Goal: Transaction & Acquisition: Purchase product/service

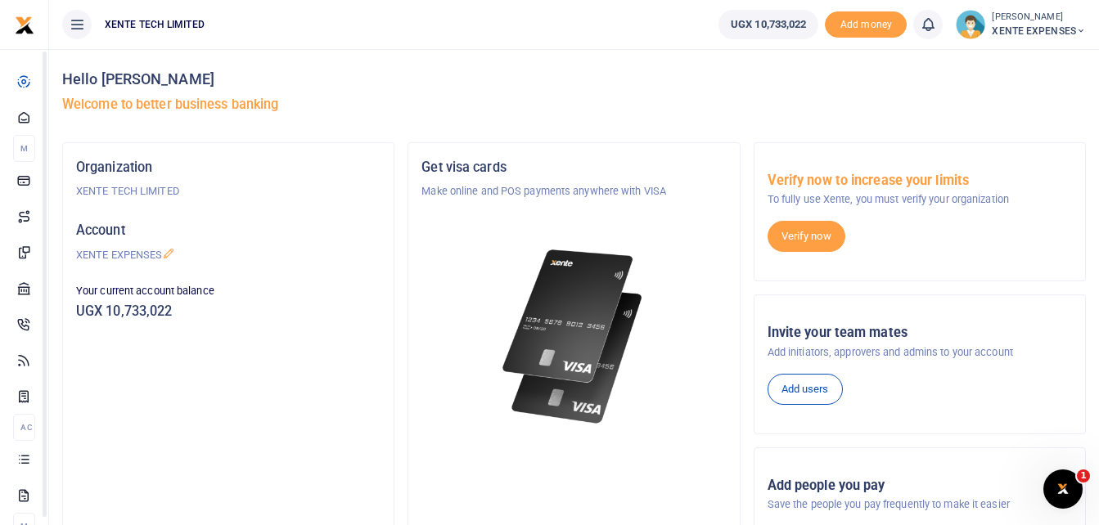
drag, startPoint x: -3, startPoint y: 423, endPoint x: 127, endPoint y: 481, distance: 142.4
drag, startPoint x: 127, startPoint y: 481, endPoint x: 535, endPoint y: 32, distance: 606.9
click at [535, 32] on ul "XENTE TECH LIMITED" at bounding box center [377, 24] width 656 height 49
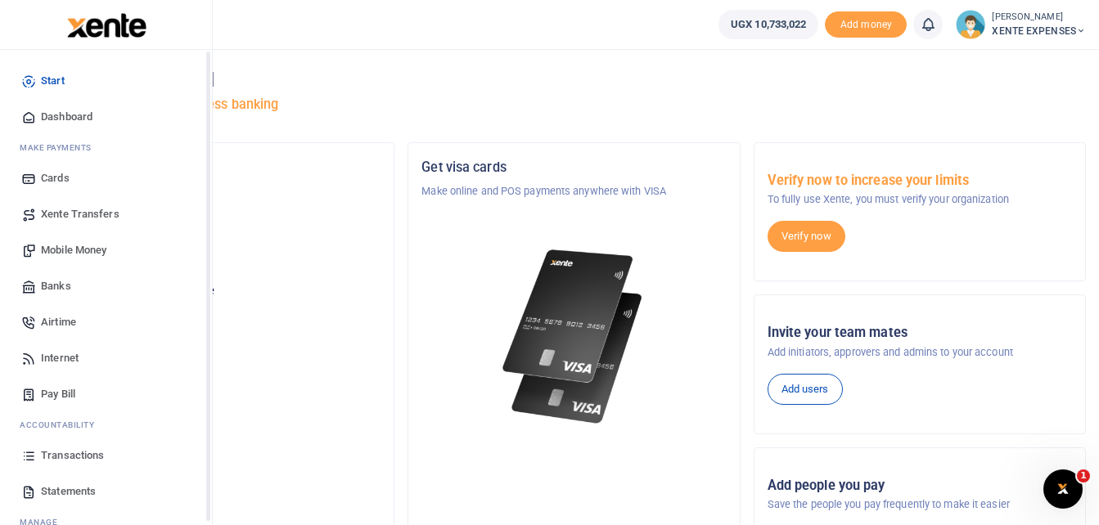
click at [78, 457] on span "Transactions" at bounding box center [72, 455] width 63 height 16
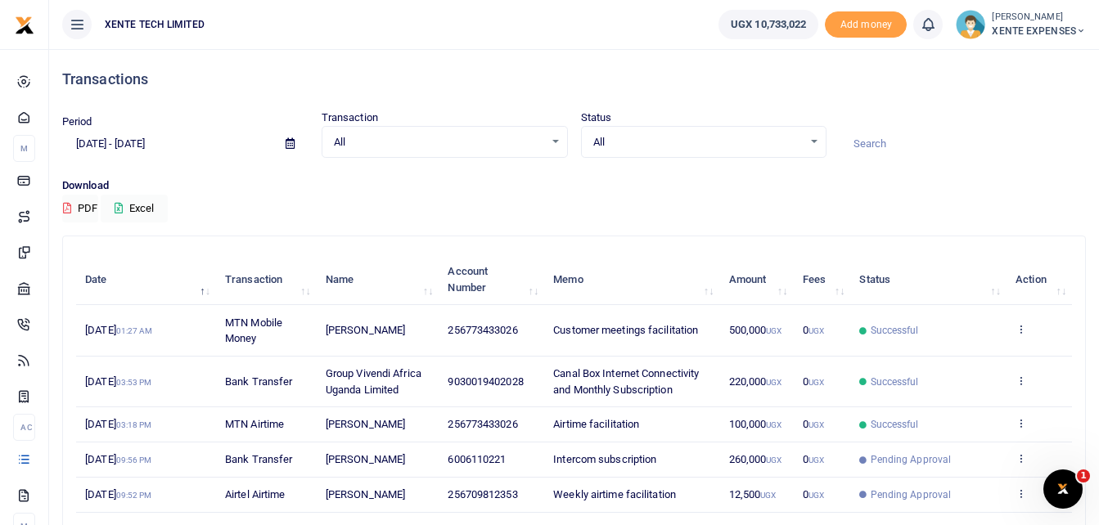
click at [871, 140] on input at bounding box center [962, 144] width 246 height 28
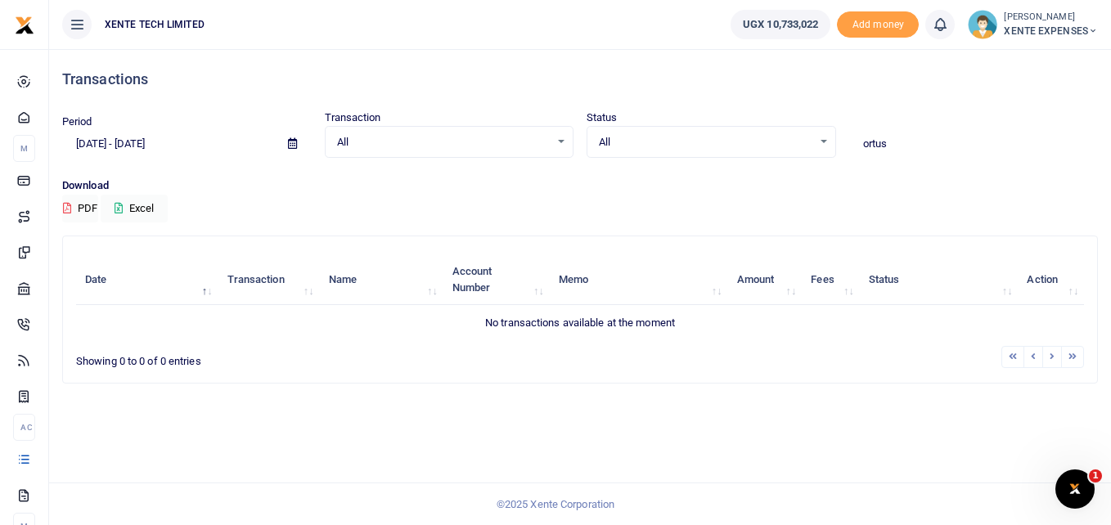
type input "ortus"
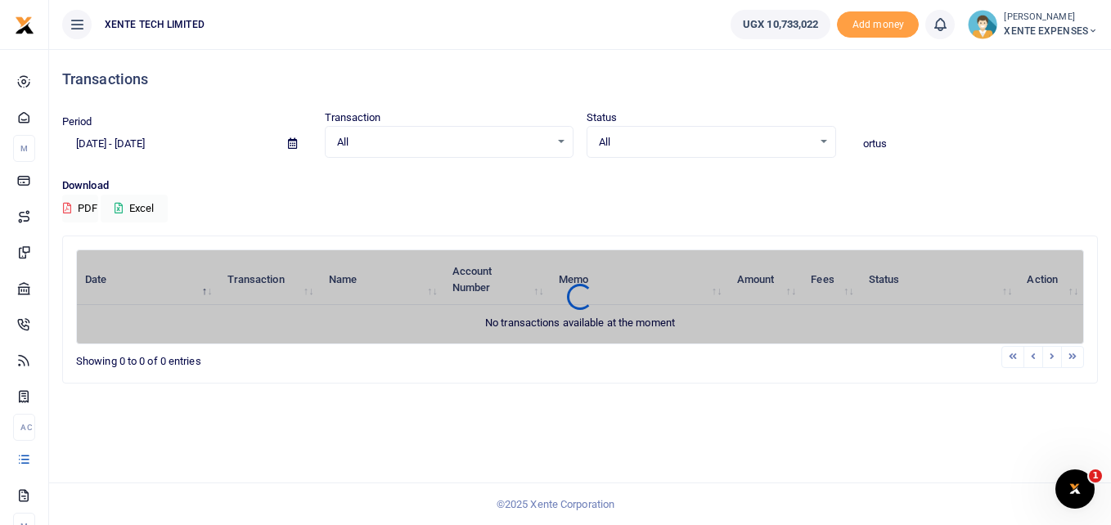
click at [295, 139] on icon at bounding box center [292, 143] width 9 height 11
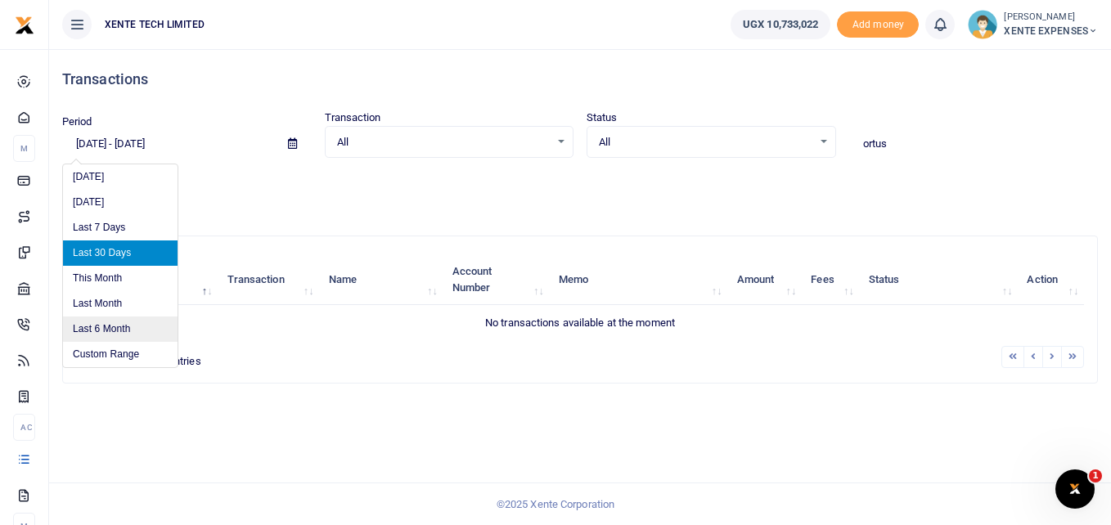
click at [119, 324] on li "Last 6 Month" at bounding box center [120, 329] width 115 height 25
type input "04/10/2025 - 10/10/2025"
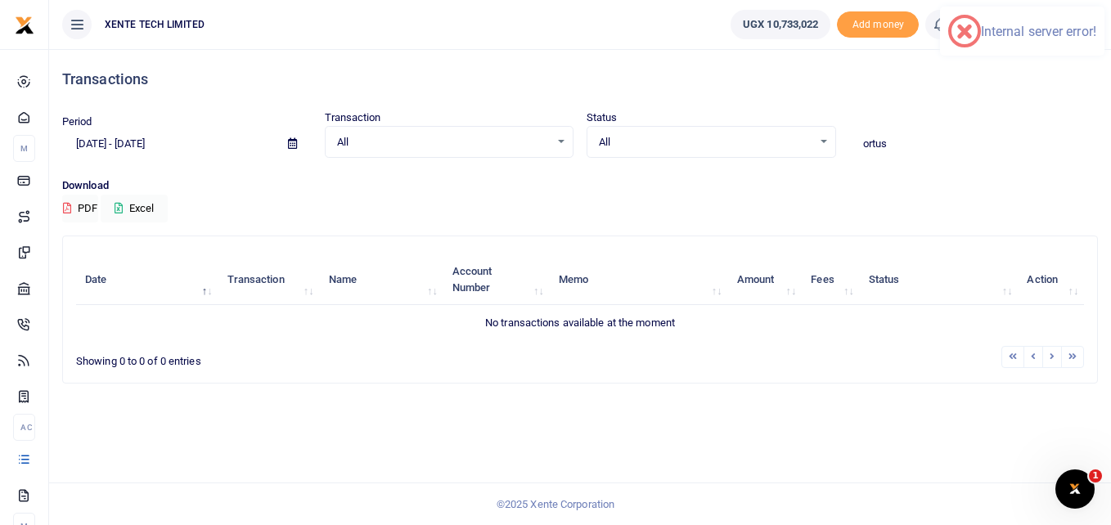
click at [910, 145] on input "ortus" at bounding box center [974, 144] width 250 height 28
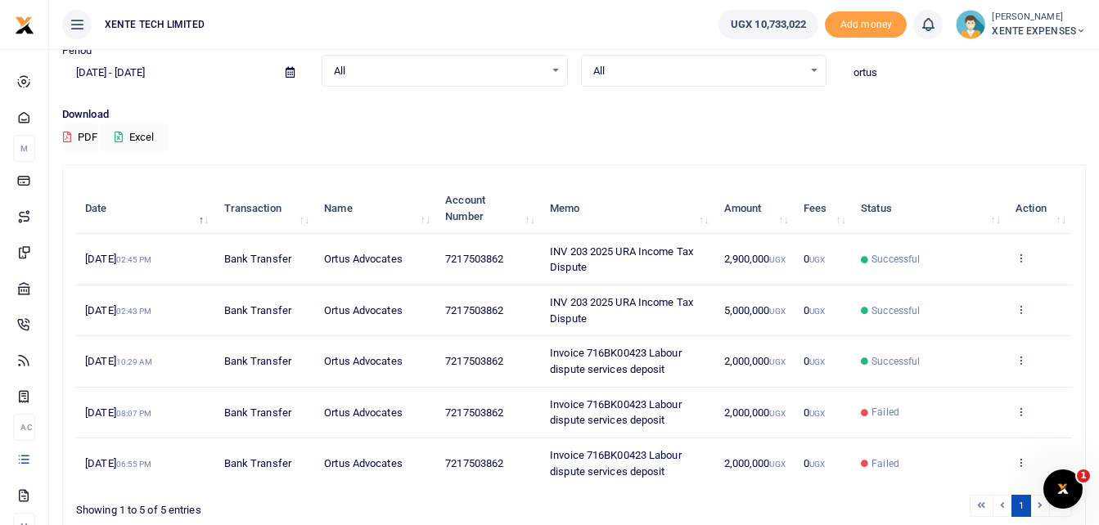
scroll to position [147, 0]
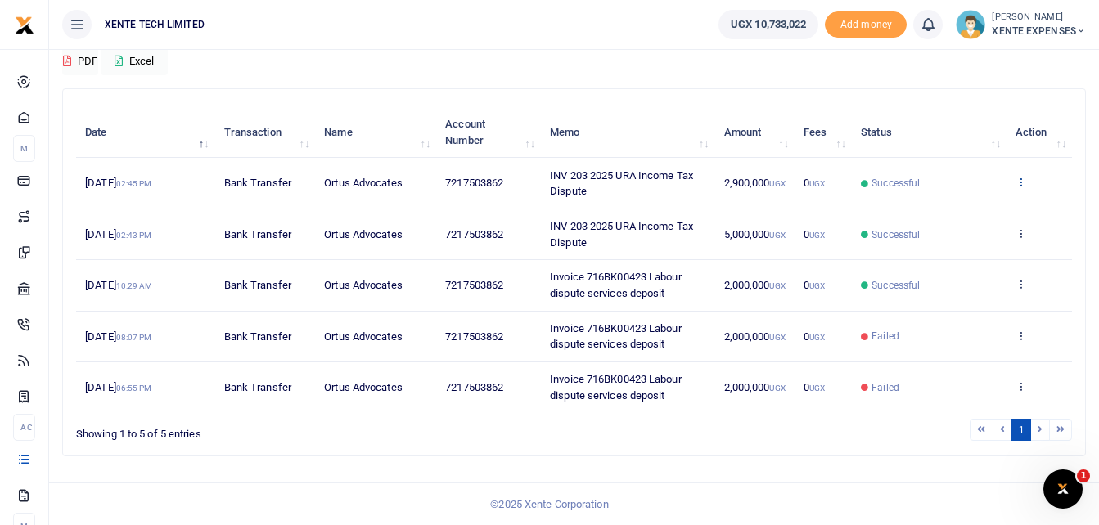
click at [1019, 182] on icon at bounding box center [1020, 181] width 11 height 11
click at [944, 243] on link "Send again" at bounding box center [960, 246] width 129 height 23
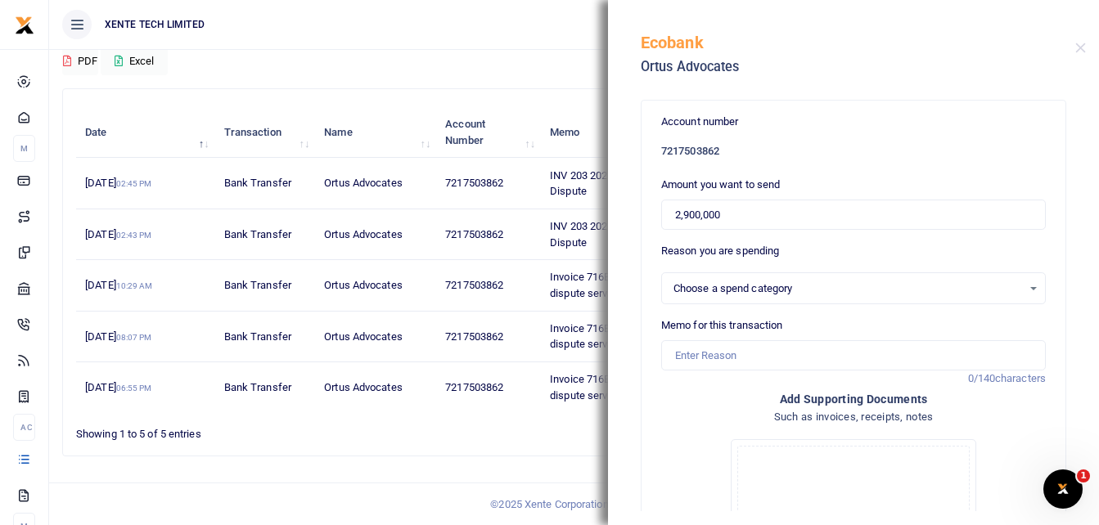
select select "17"
drag, startPoint x: 735, startPoint y: 211, endPoint x: 641, endPoint y: 224, distance: 95.0
click at [641, 224] on div "Account number 7217503862 Amount you want to send 2,900,000 Reason you are spen…" at bounding box center [853, 426] width 424 height 650
type input "1,000,000"
click at [698, 350] on input "Memo for this transaction" at bounding box center [853, 355] width 384 height 31
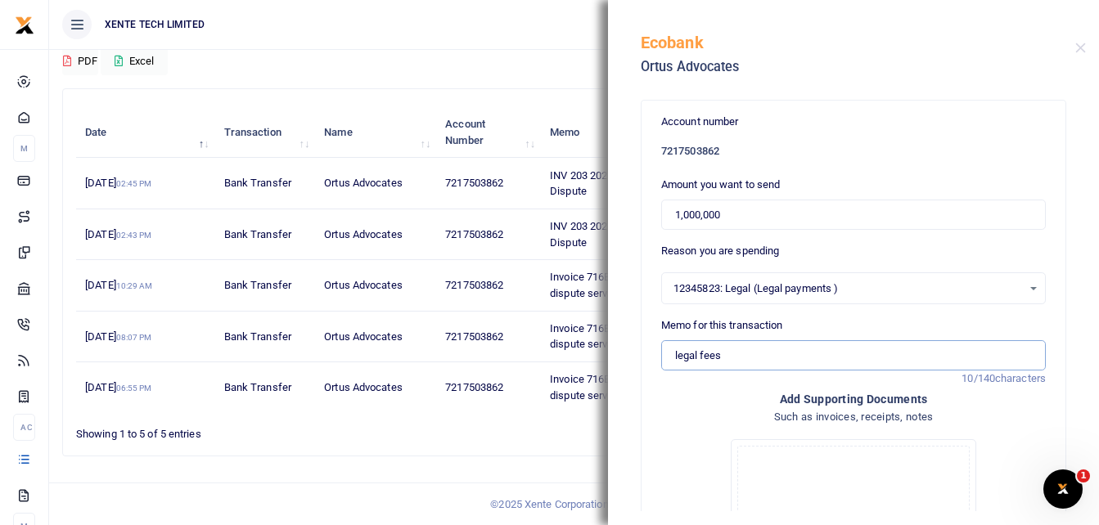
click at [677, 353] on input "legal fees" at bounding box center [853, 355] width 384 height 31
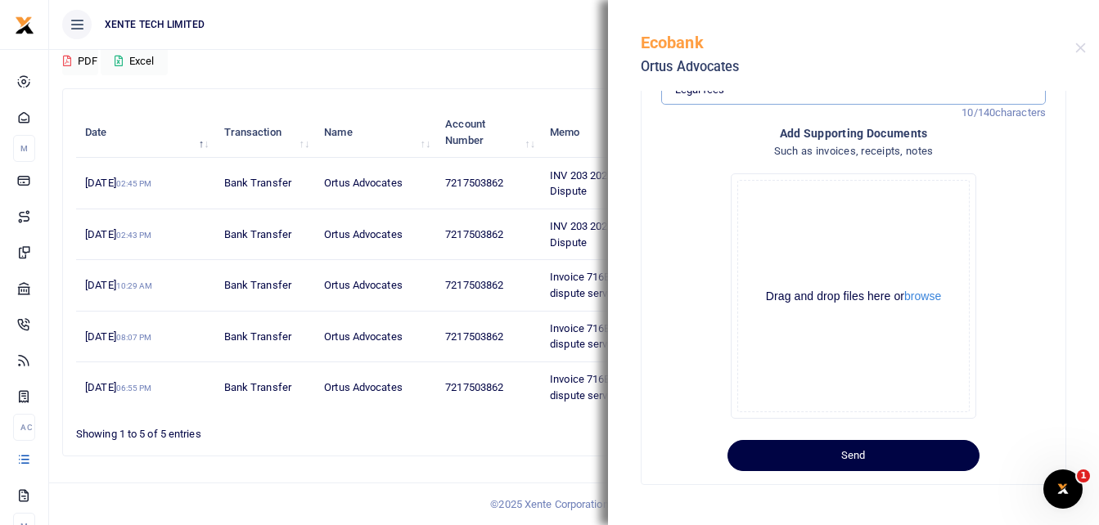
type input "Legal fees"
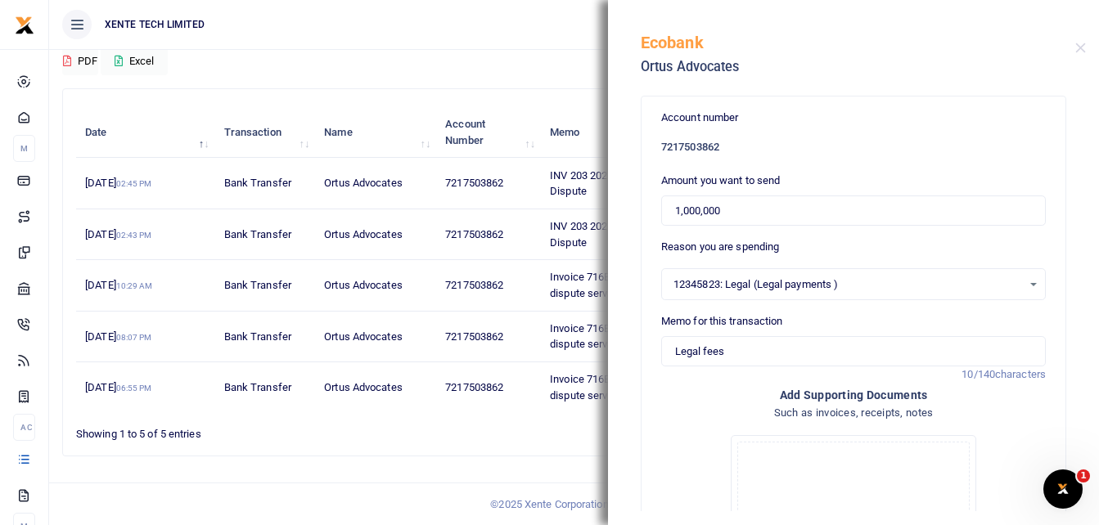
scroll to position [0, 0]
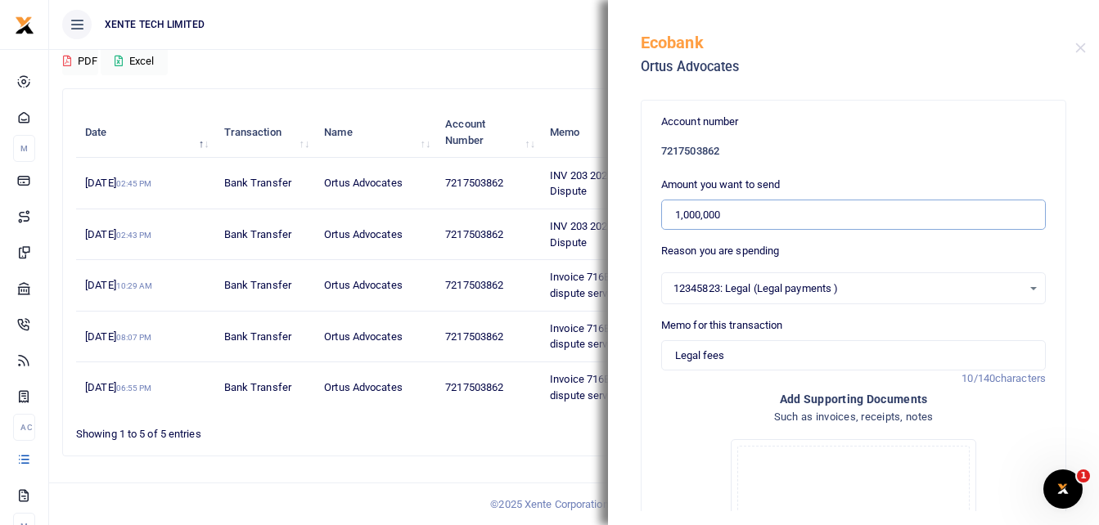
click at [675, 213] on input "1,000,000" at bounding box center [853, 215] width 384 height 31
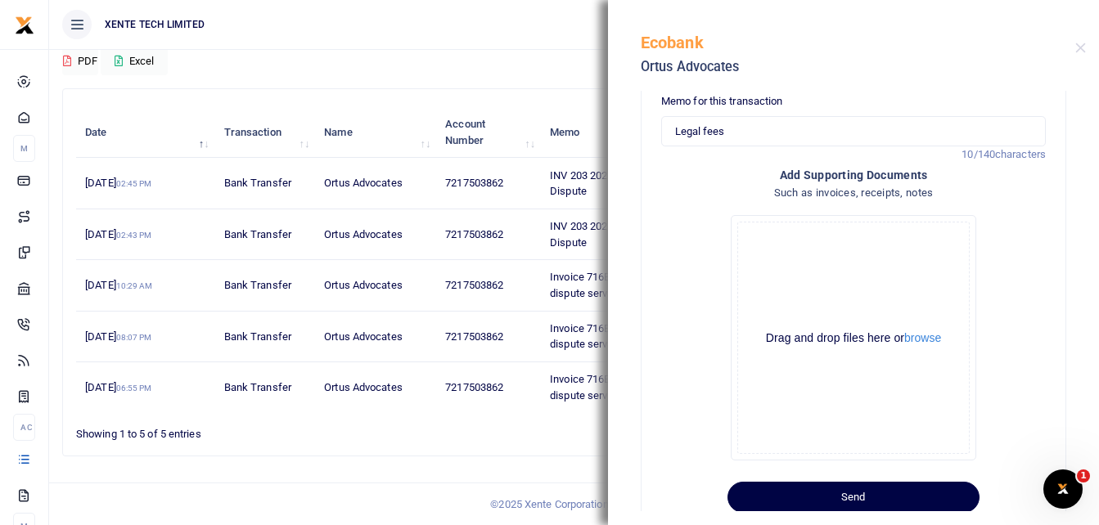
scroll to position [266, 0]
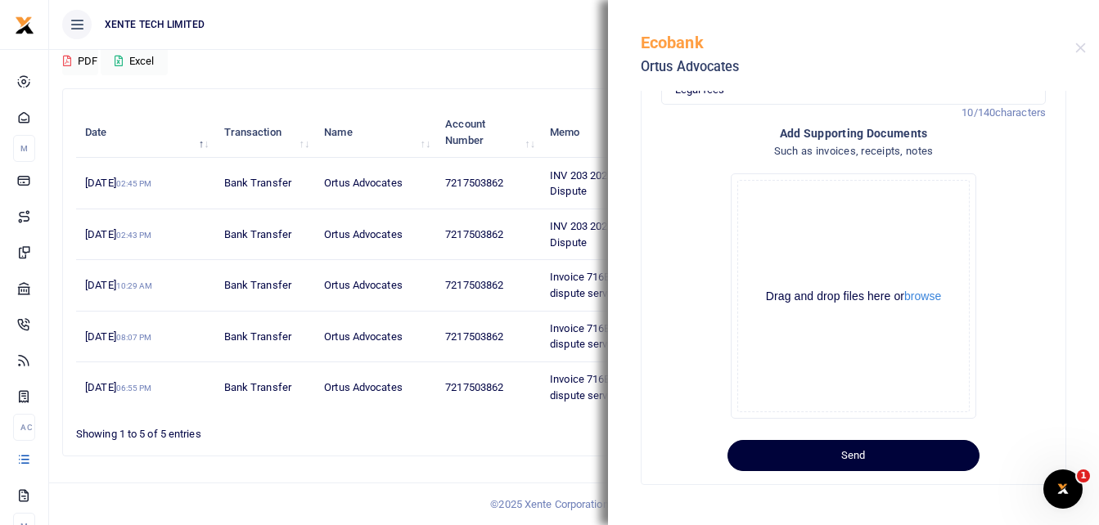
click at [817, 457] on button "Send" at bounding box center [853, 455] width 252 height 31
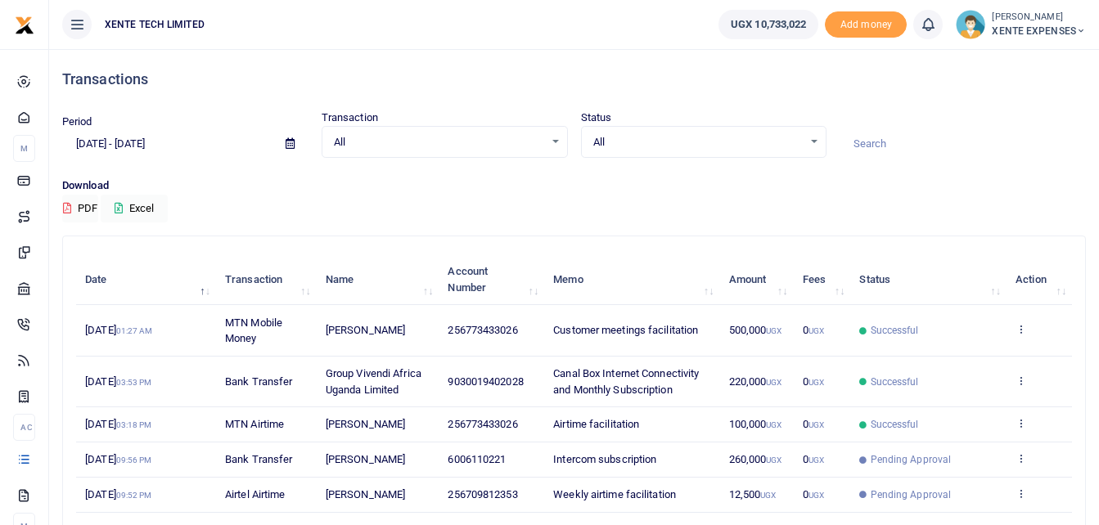
click at [292, 147] on icon at bounding box center [289, 143] width 9 height 11
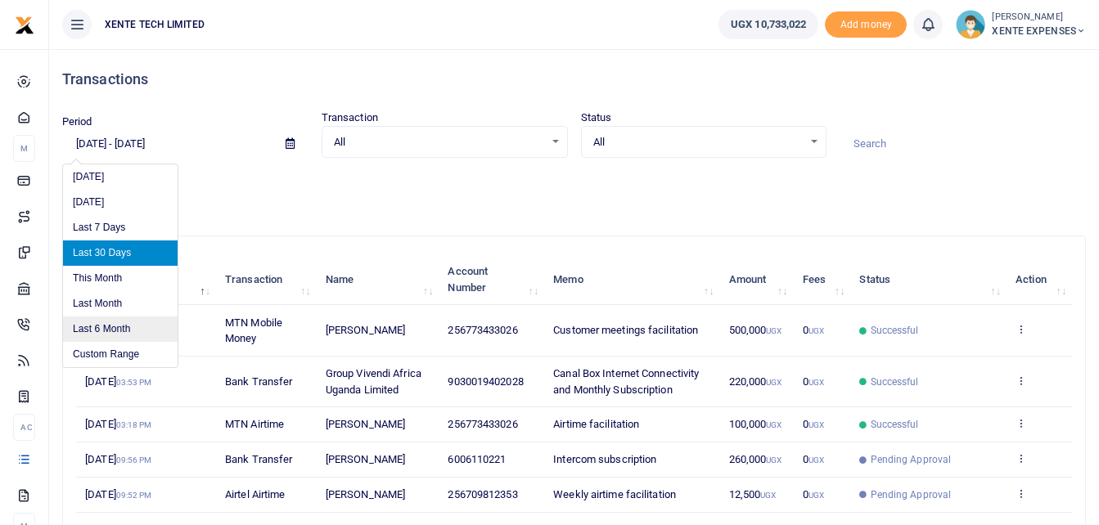
click at [128, 325] on li "Last 6 Month" at bounding box center [120, 329] width 115 height 25
type input "04/10/2025 - 10/10/2025"
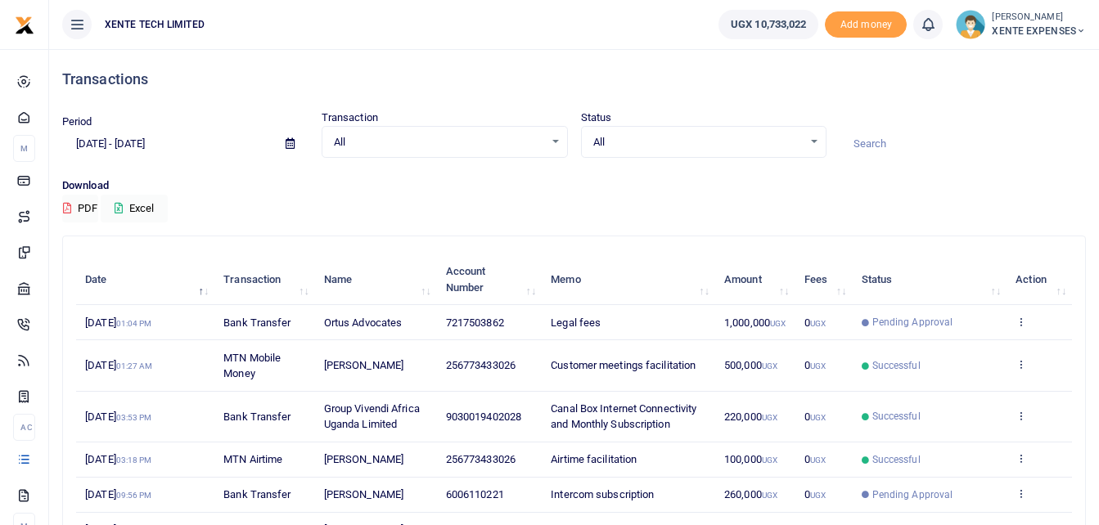
click at [906, 146] on input at bounding box center [962, 144] width 246 height 28
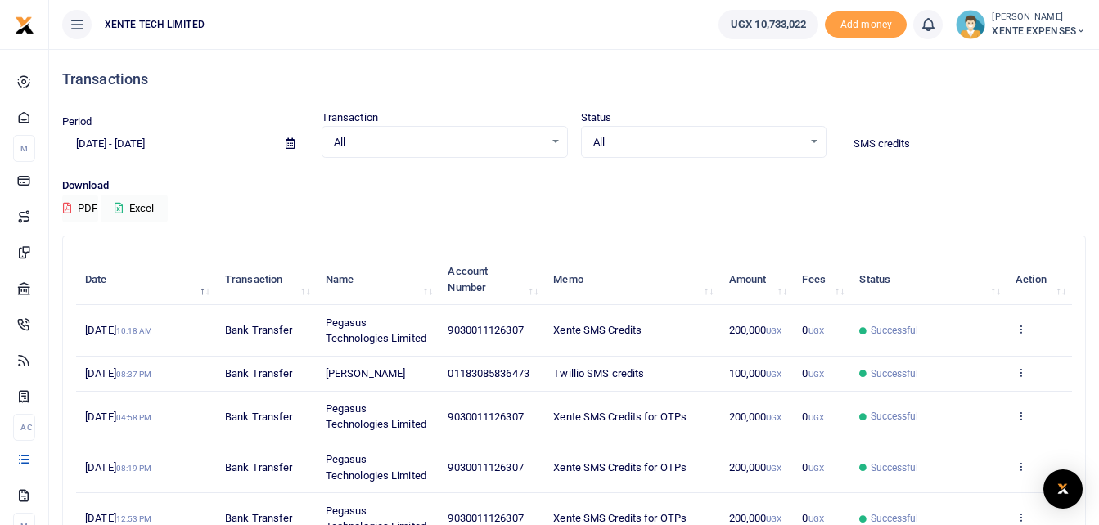
type input "SMS credits"
click at [1023, 326] on icon at bounding box center [1020, 328] width 11 height 11
click at [944, 396] on link "Send again" at bounding box center [960, 393] width 129 height 23
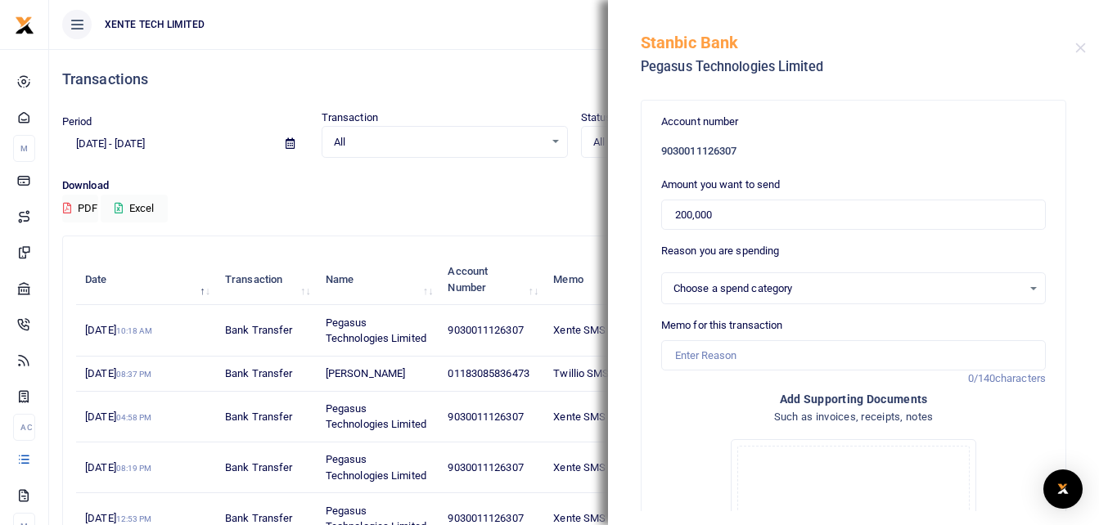
select select "4974"
click at [717, 356] on input "Memo for this transaction" at bounding box center [853, 355] width 384 height 31
click at [354, 205] on div "Download PDF Excel" at bounding box center [573, 200] width 1023 height 45
click at [1081, 46] on button "Close" at bounding box center [1080, 48] width 11 height 11
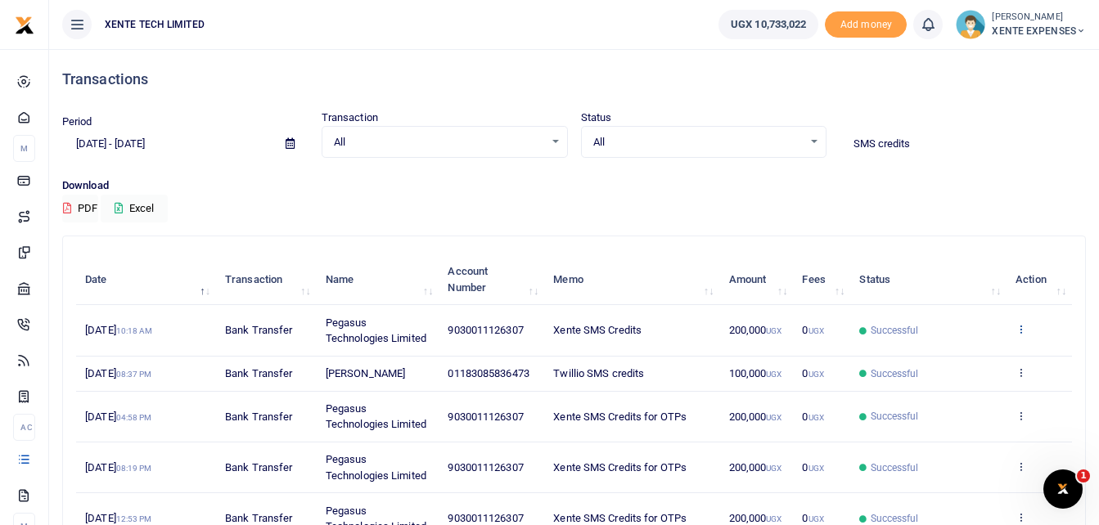
click at [1021, 326] on icon at bounding box center [1020, 328] width 11 height 11
click at [960, 393] on link "Send again" at bounding box center [960, 393] width 129 height 23
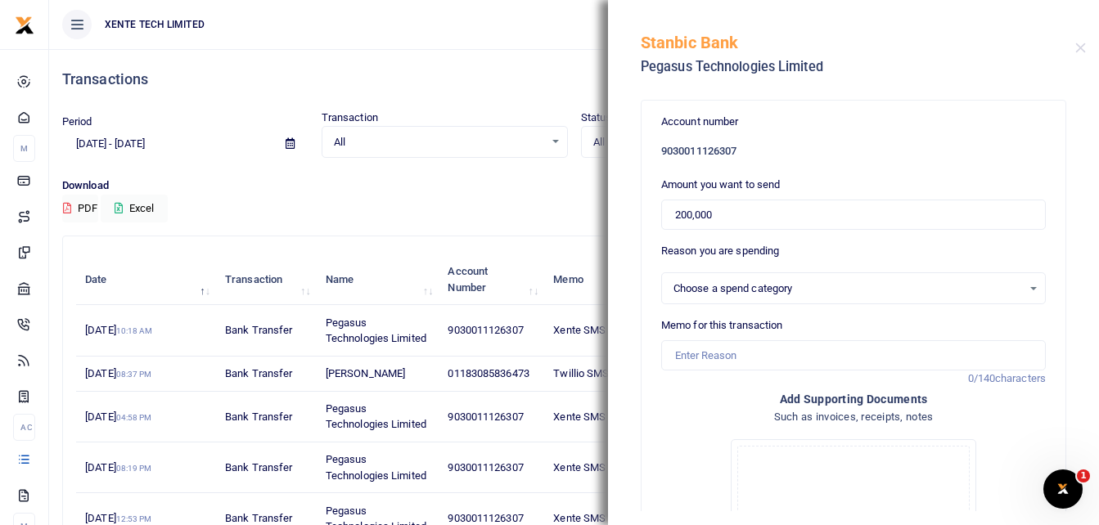
select select "4974"
click at [747, 360] on input "Memo for this transaction" at bounding box center [853, 355] width 384 height 31
type input "Xente SMS Credits"
click at [675, 358] on input "Xente SMS Credits" at bounding box center [853, 355] width 384 height 31
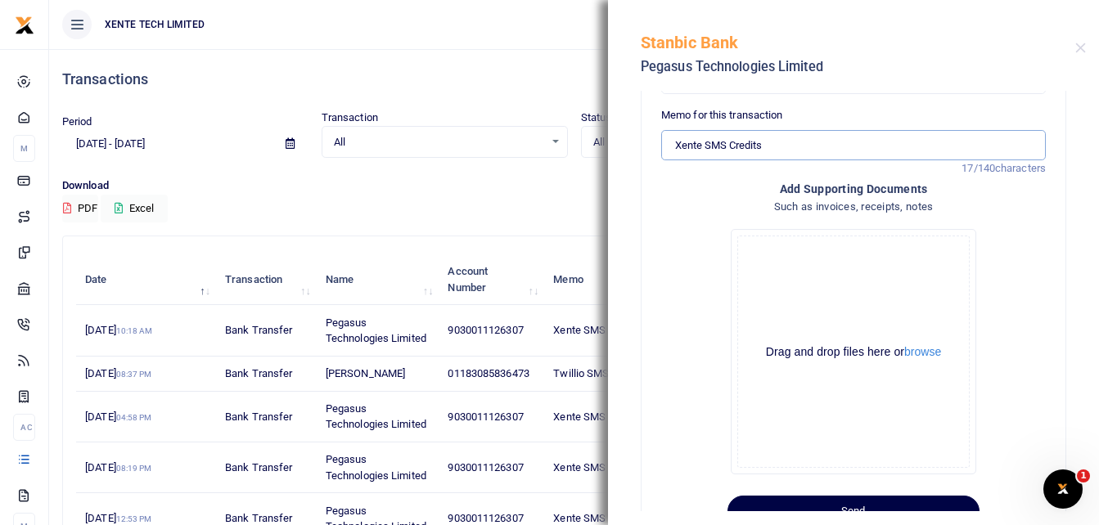
scroll to position [266, 0]
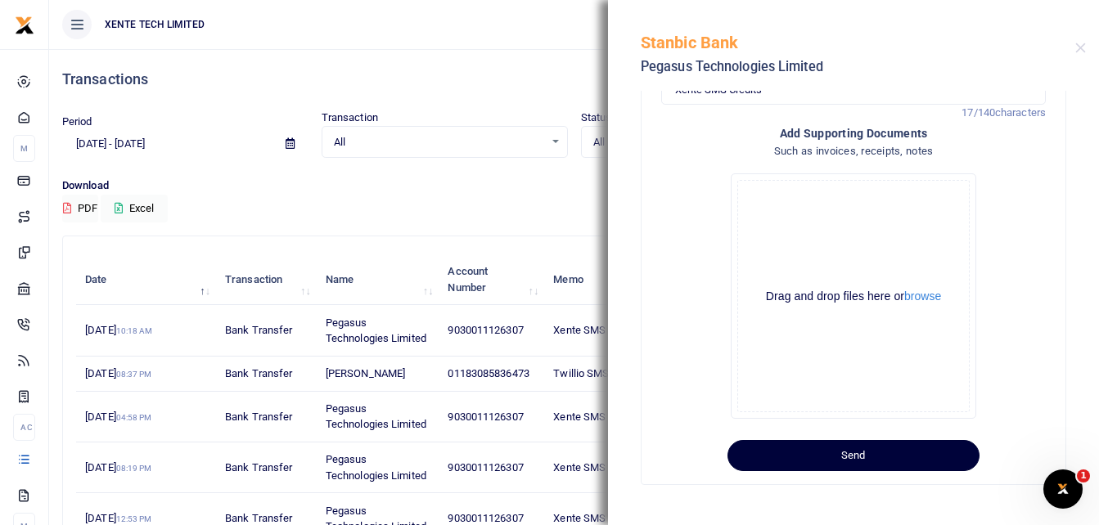
click at [829, 447] on button "Send" at bounding box center [853, 455] width 252 height 31
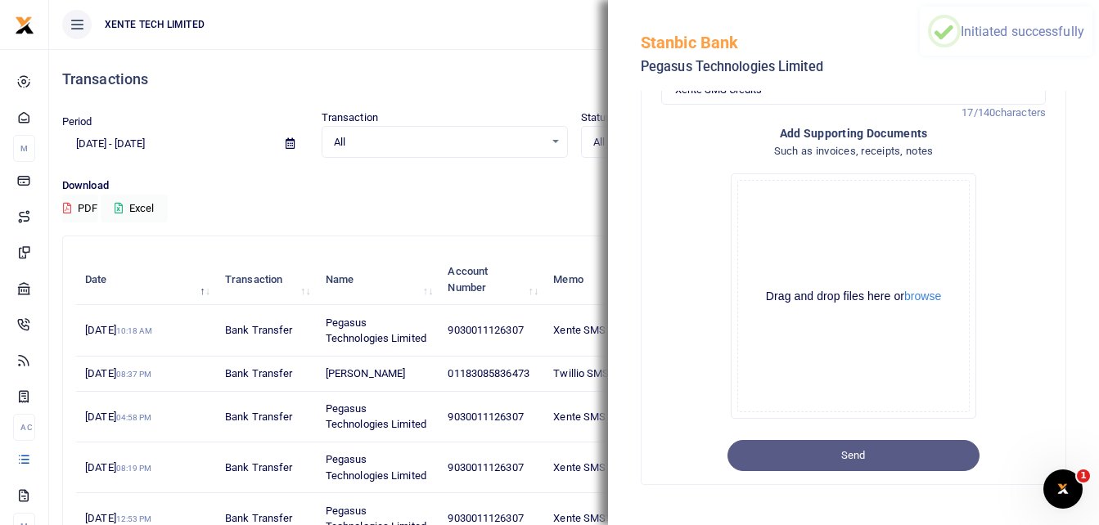
click at [519, 197] on div "Download PDF Excel" at bounding box center [573, 200] width 1023 height 45
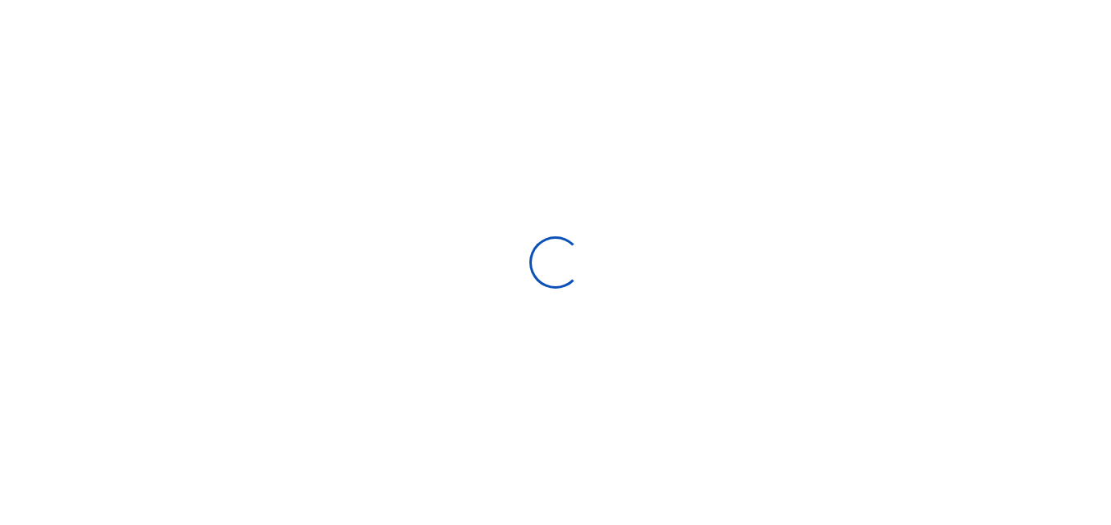
type input "[DATE] - [DATE]"
select select
